Goal: Register for event/course

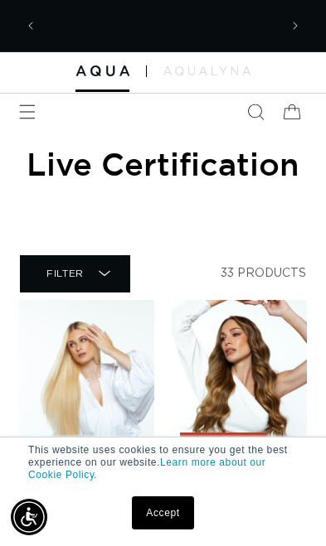
scroll to position [0, 235]
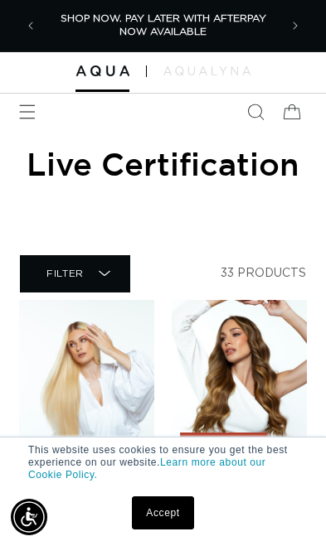
click at [167, 529] on link "Accept" at bounding box center [162, 513] width 61 height 33
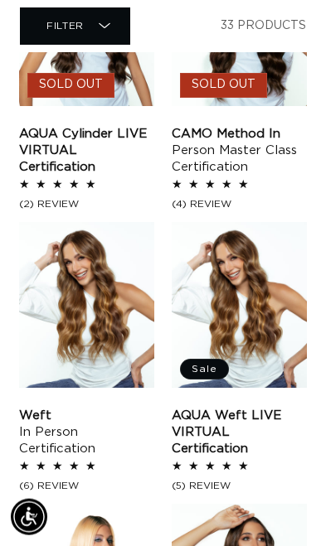
scroll to position [643, 0]
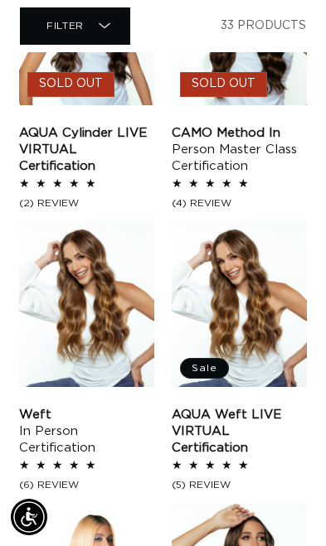
click at [264, 407] on link "AQUA Weft LIVE VIRTUAL Certification" at bounding box center [239, 432] width 135 height 50
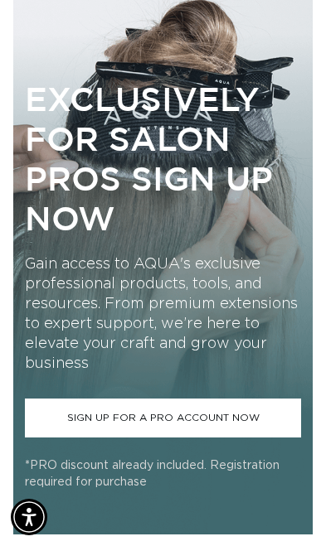
scroll to position [1121, 0]
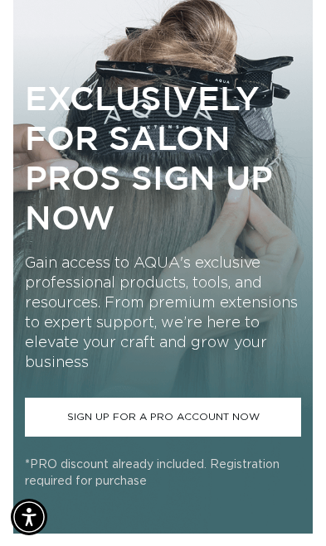
click at [173, 436] on link "SIGN UP FOR A PRO ACCOUNT NOW" at bounding box center [163, 416] width 276 height 39
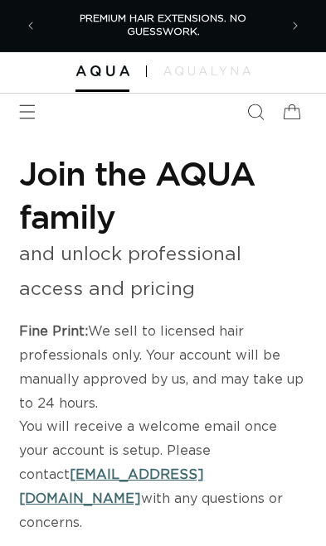
select select "US"
select select "[GEOGRAPHIC_DATA]"
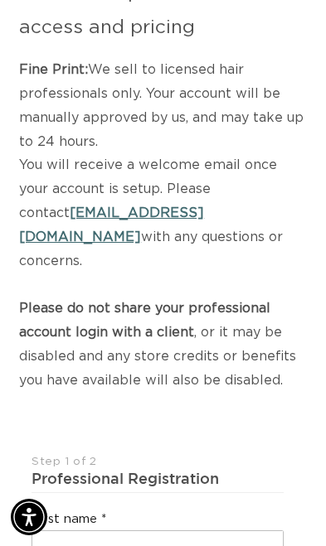
scroll to position [0, 469]
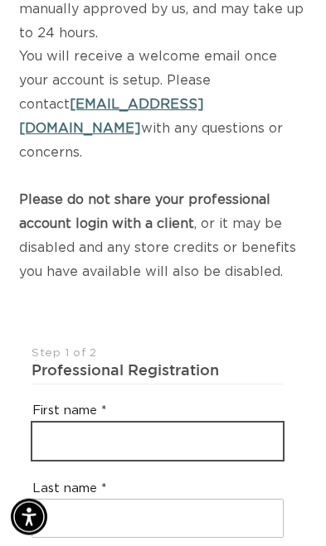
click at [211, 423] on input "text" at bounding box center [157, 441] width 250 height 37
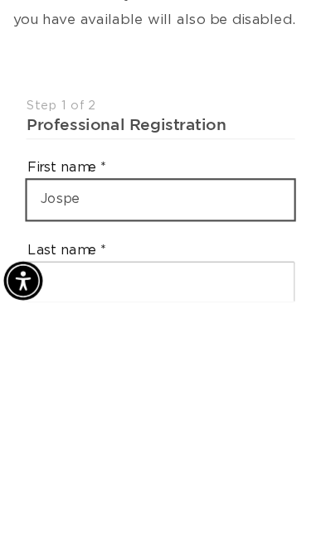
scroll to position [0, 0]
type input "Josephine"
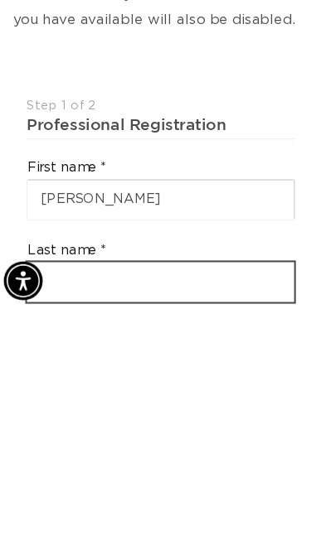
click at [94, 500] on input "text" at bounding box center [157, 518] width 250 height 37
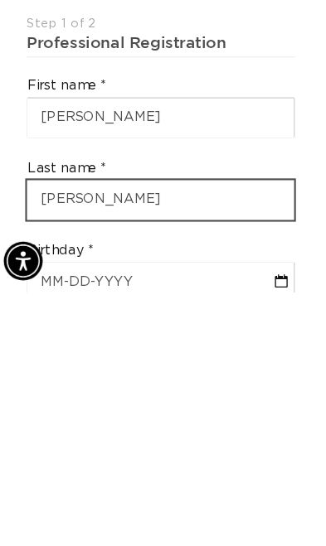
scroll to position [0, 469]
type input "Staley"
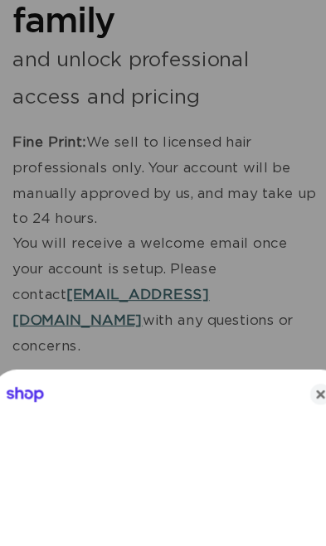
scroll to position [0, 235]
